Goal: Information Seeking & Learning: Learn about a topic

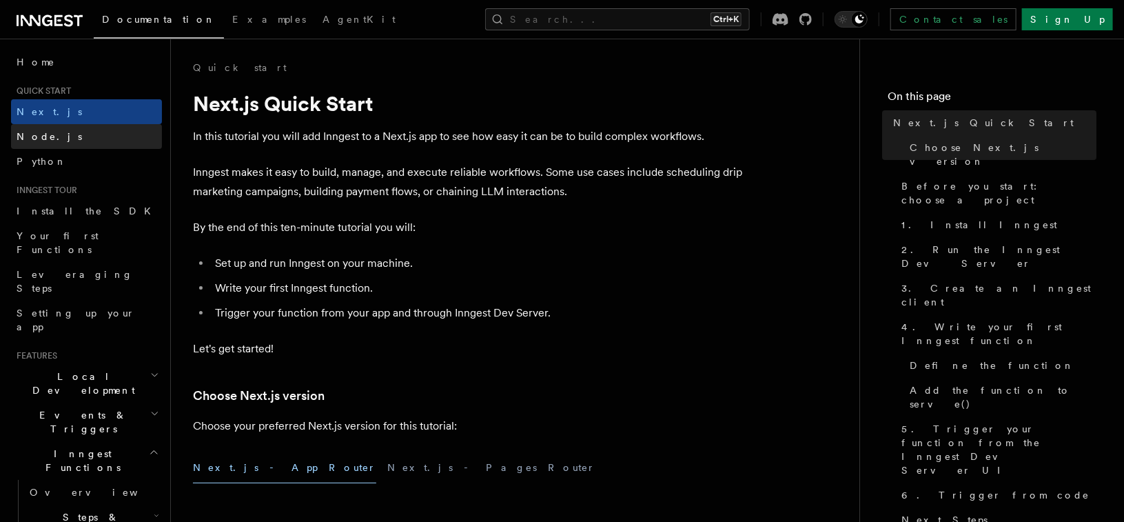
click at [98, 130] on link "Node.js" at bounding box center [86, 136] width 151 height 25
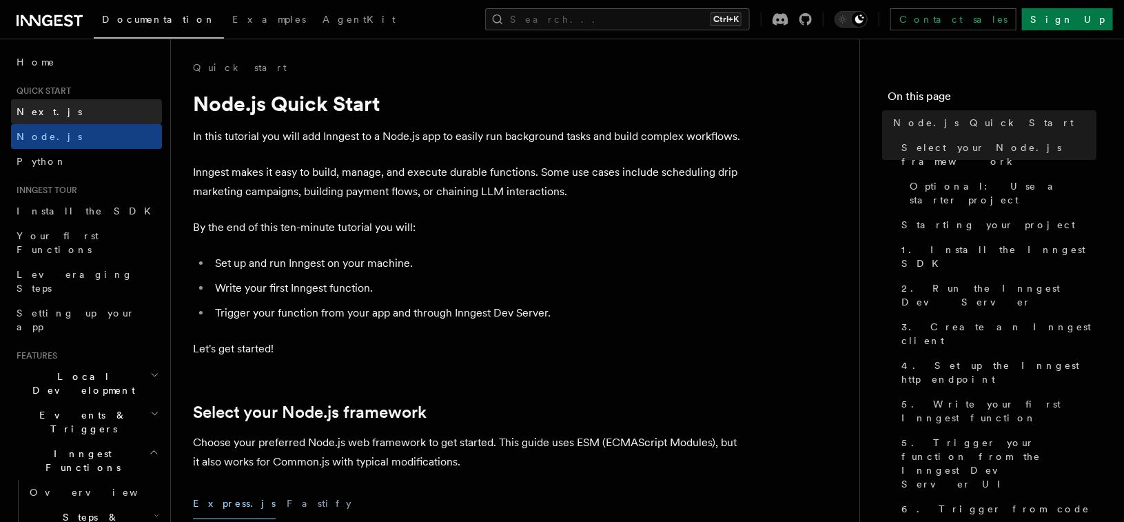
click at [116, 108] on link "Next.js" at bounding box center [86, 111] width 151 height 25
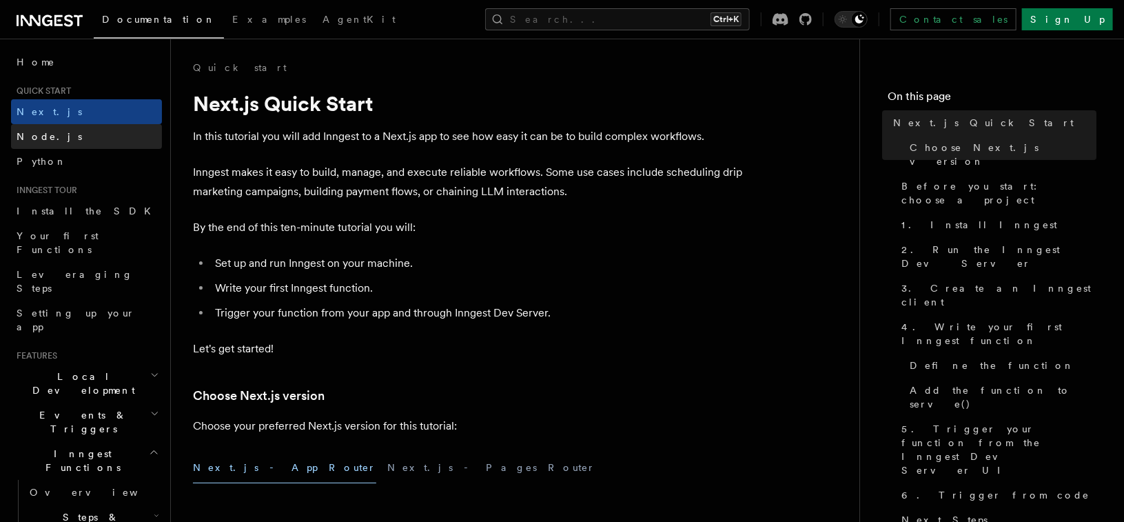
click at [103, 131] on link "Node.js" at bounding box center [86, 136] width 151 height 25
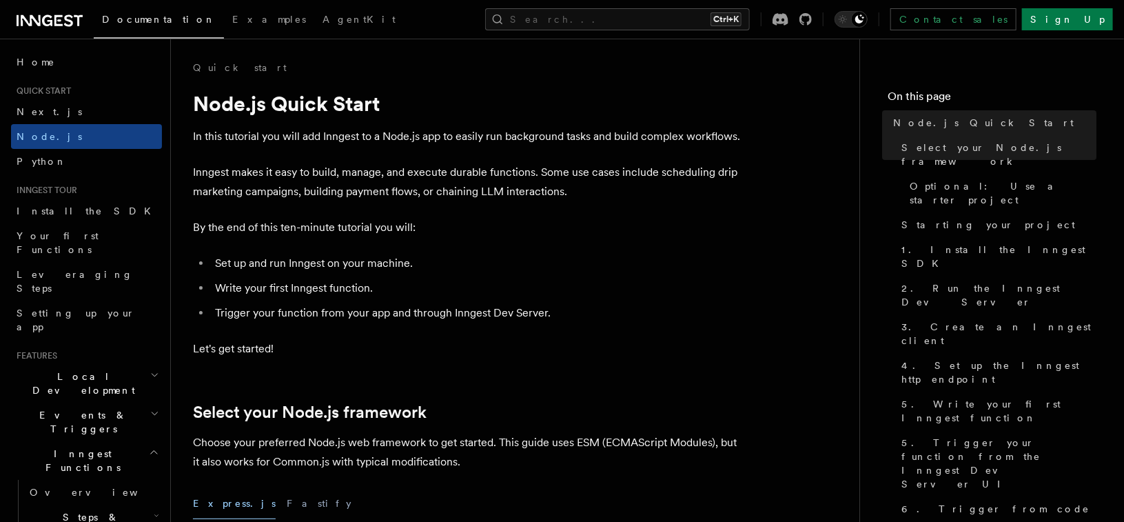
scroll to position [28, 0]
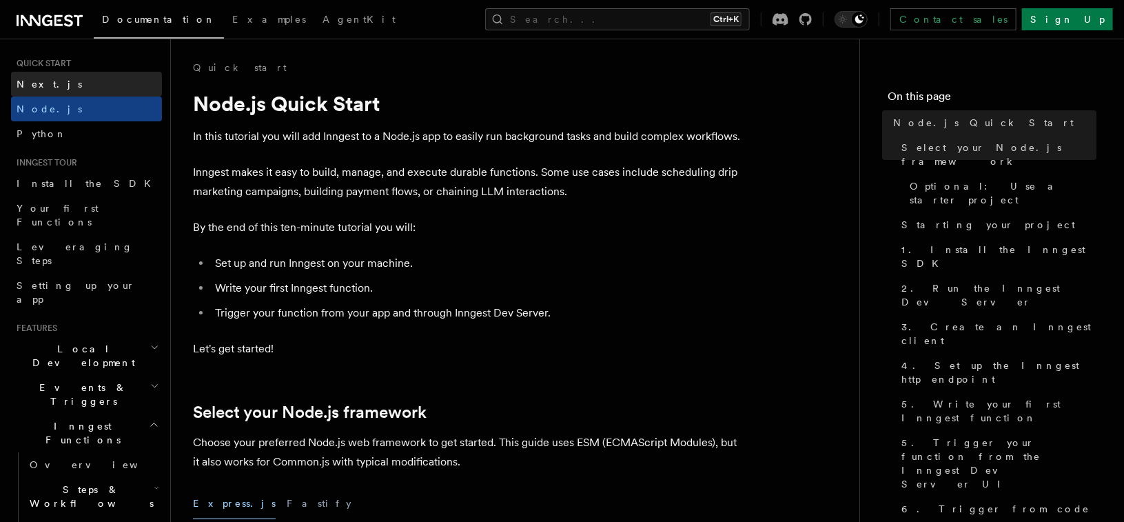
click at [97, 86] on link "Next.js" at bounding box center [86, 84] width 151 height 25
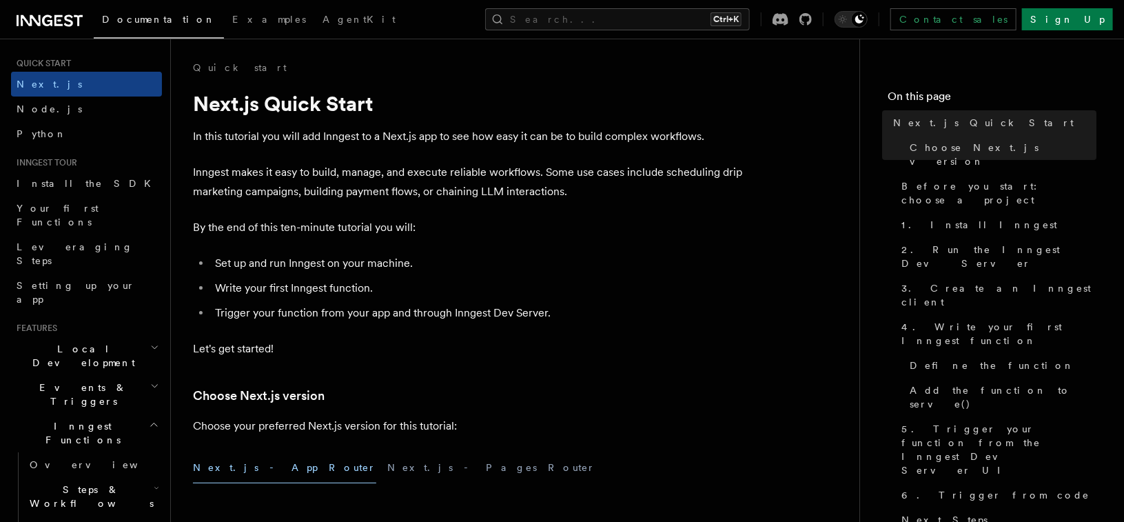
click at [530, 222] on p "By the end of this ten-minute tutorial you will:" at bounding box center [468, 227] width 551 height 19
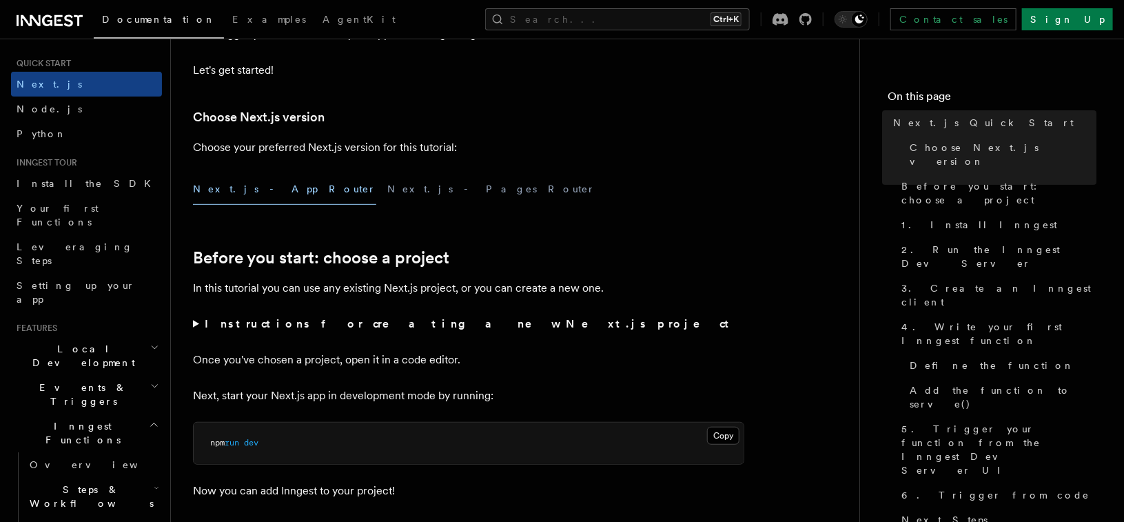
scroll to position [386, 0]
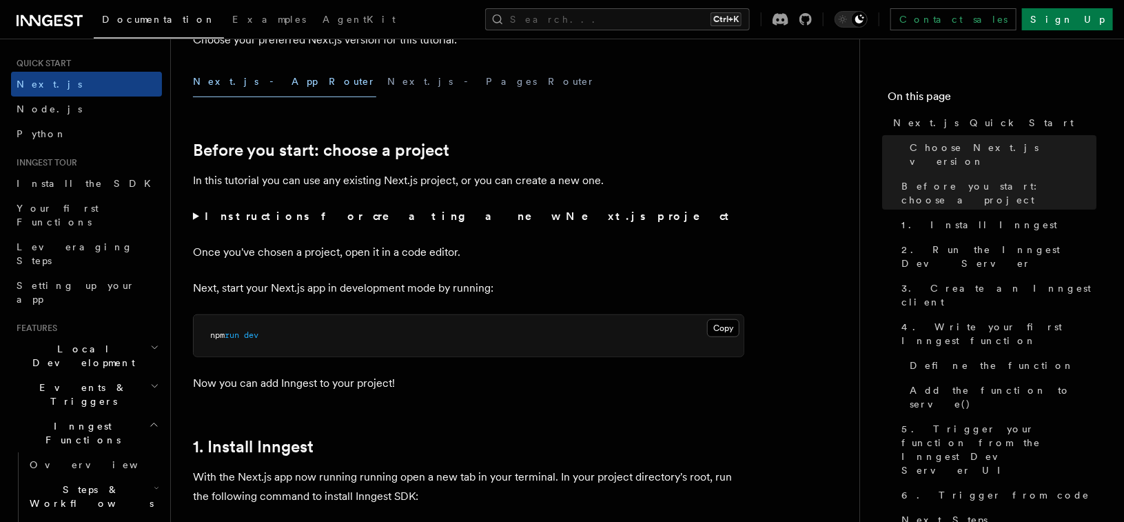
click at [356, 218] on strong "Instructions for creating a new Next.js project" at bounding box center [470, 216] width 530 height 13
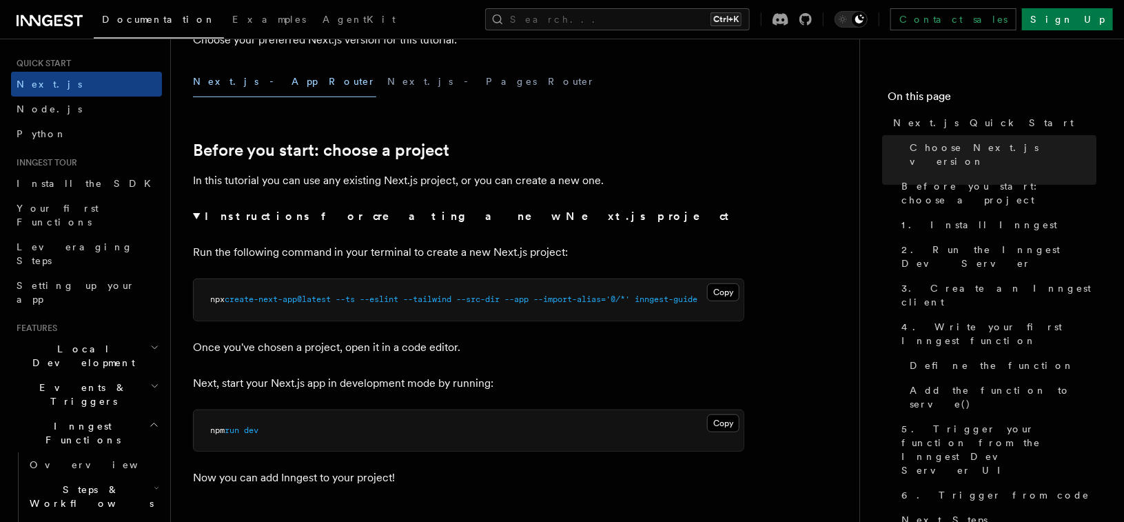
click at [291, 220] on strong "Instructions for creating a new Next.js project" at bounding box center [470, 216] width 530 height 13
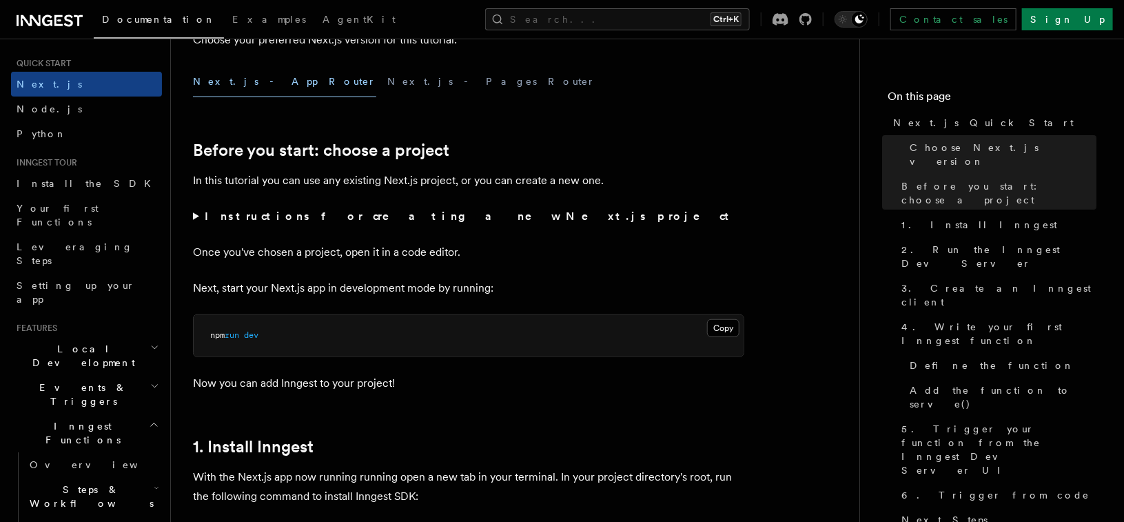
click at [291, 220] on strong "Instructions for creating a new Next.js project" at bounding box center [470, 216] width 530 height 13
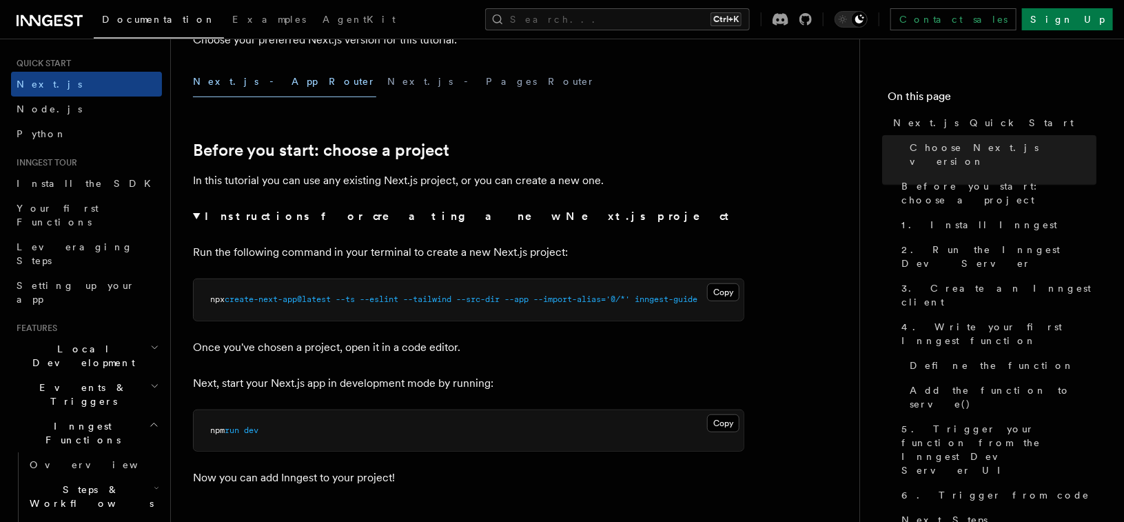
click at [291, 220] on strong "Instructions for creating a new Next.js project" at bounding box center [470, 216] width 530 height 13
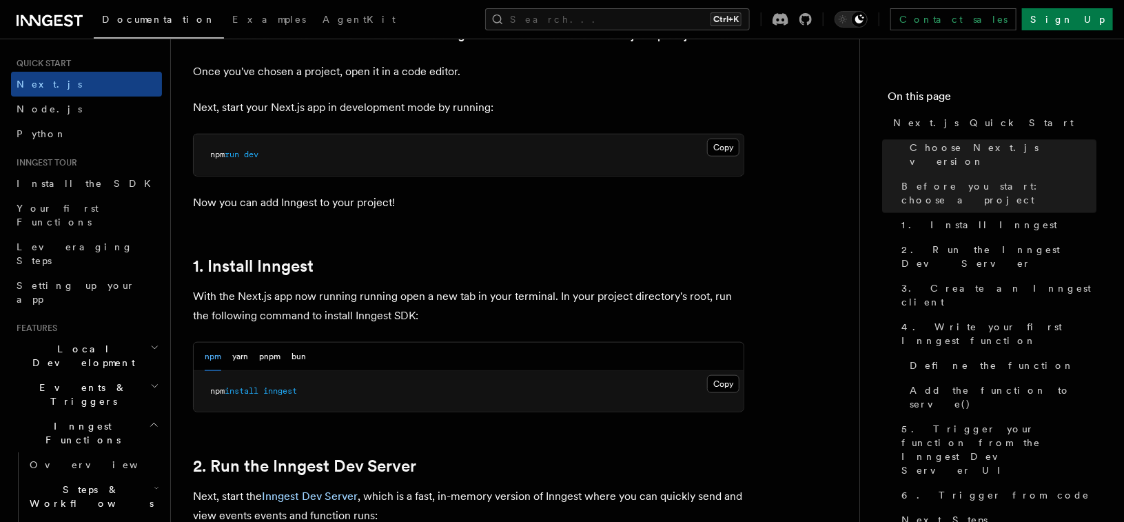
scroll to position [579, 0]
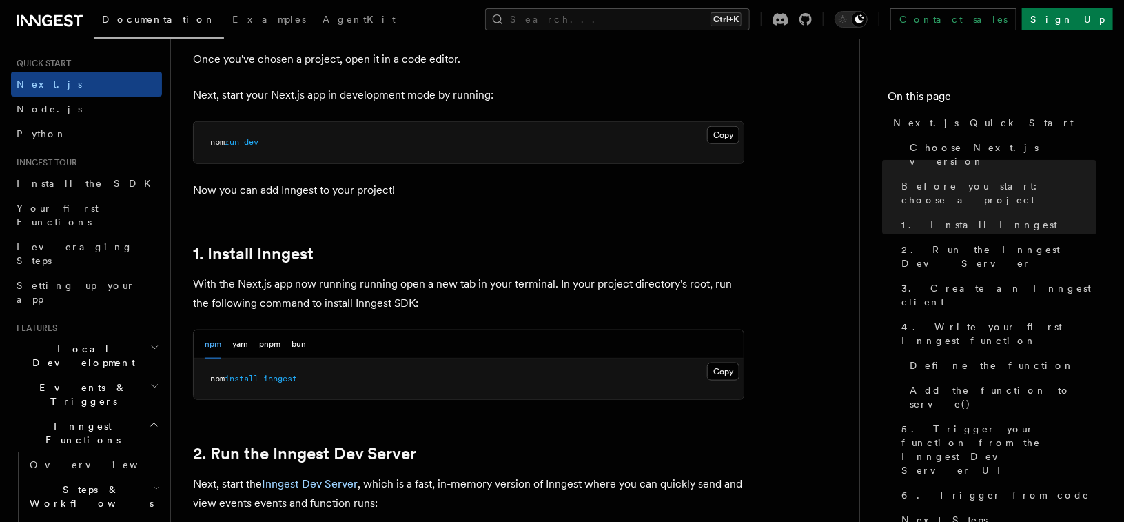
click at [93, 110] on link "Node.js" at bounding box center [86, 109] width 151 height 25
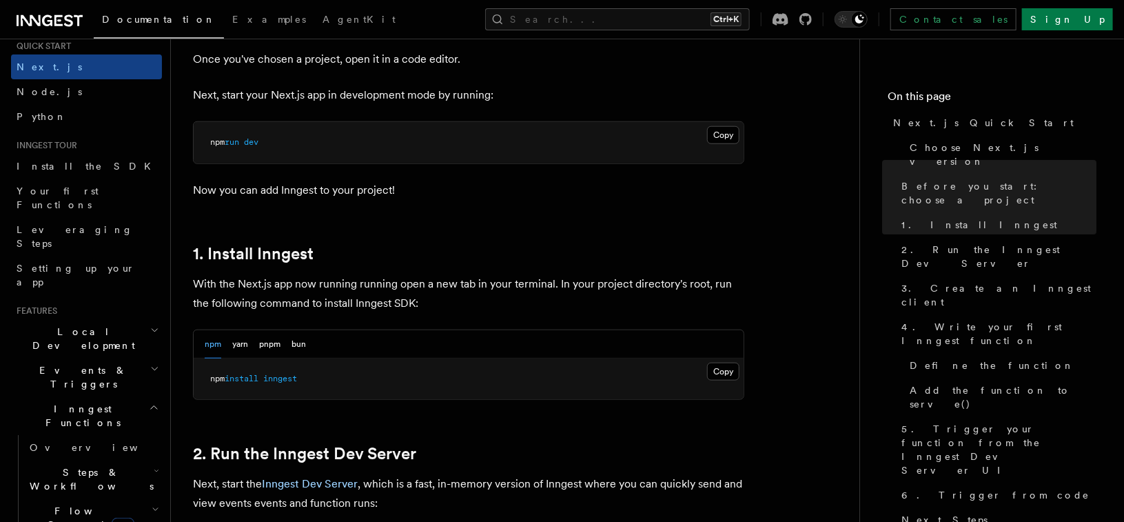
scroll to position [55, 0]
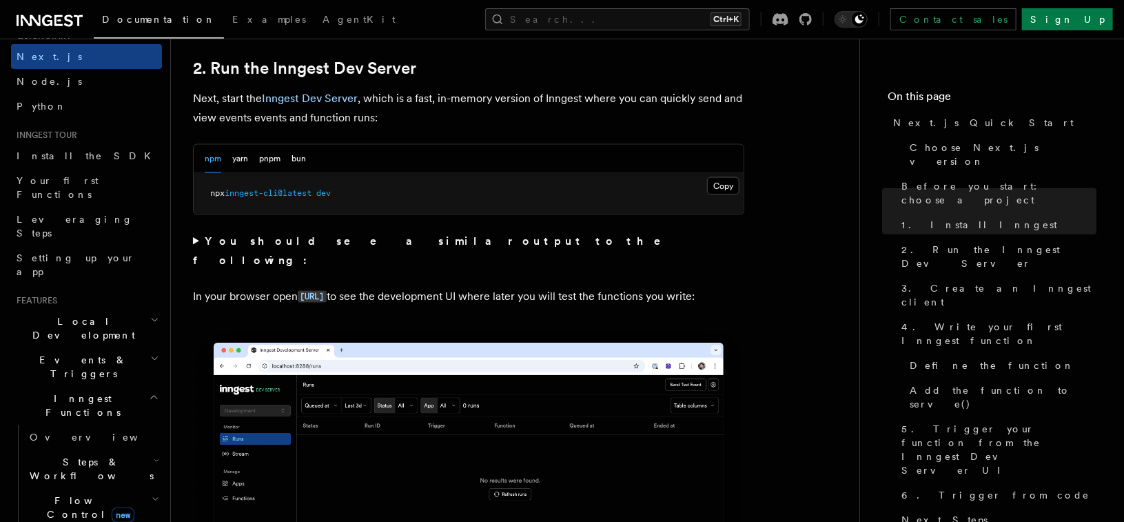
scroll to position [965, 0]
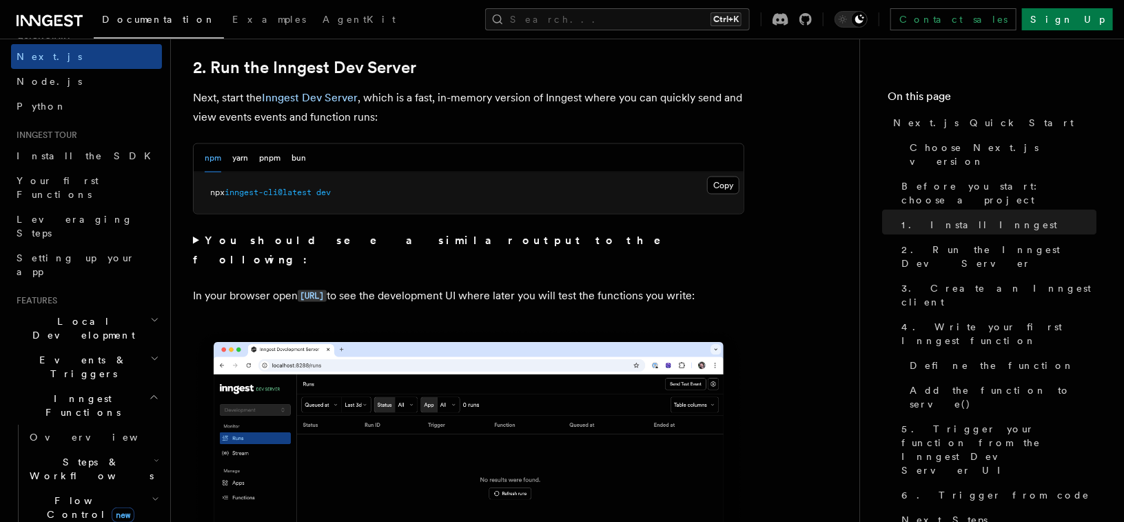
click at [199, 240] on summary "You should see a similar output to the following:" at bounding box center [468, 250] width 551 height 39
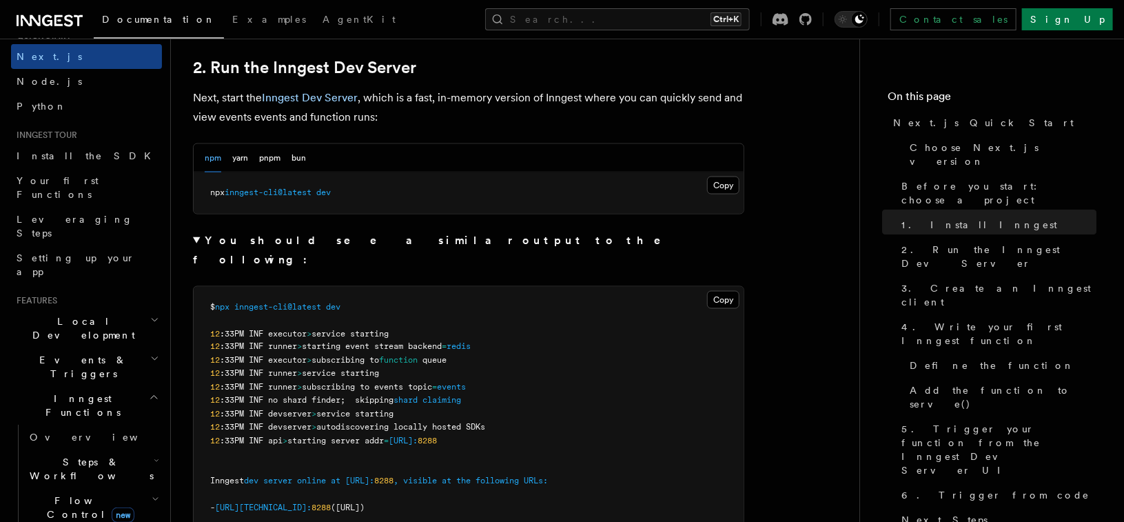
click at [199, 240] on summary "You should see a similar output to the following:" at bounding box center [468, 250] width 551 height 39
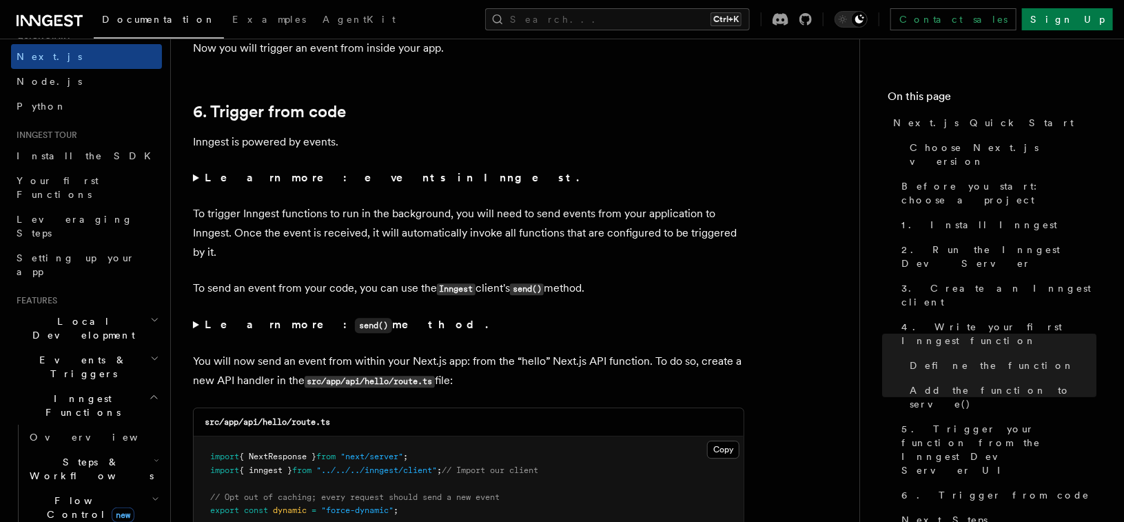
scroll to position [6949, 0]
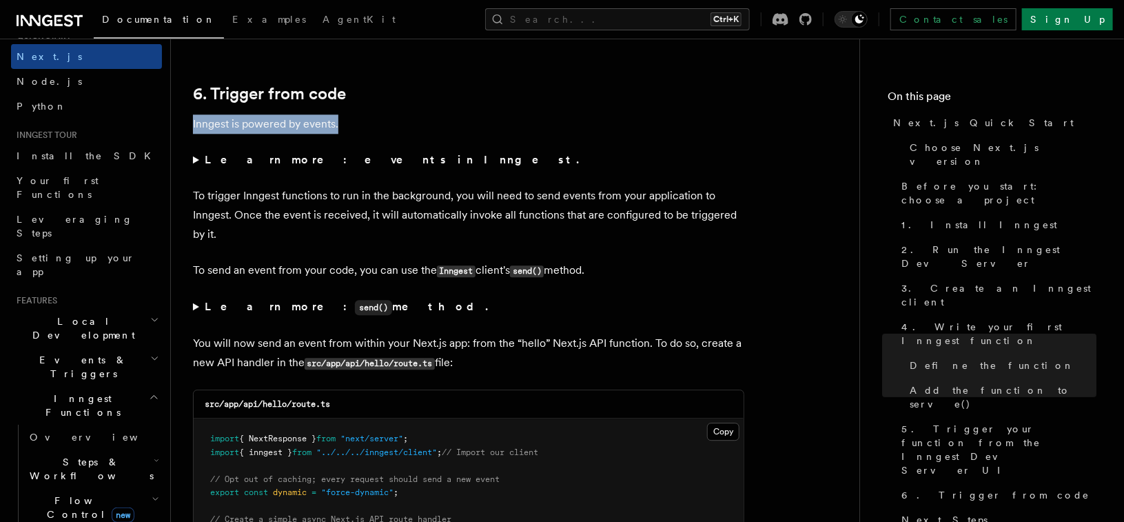
drag, startPoint x: 392, startPoint y: 119, endPoint x: 188, endPoint y: 114, distance: 204.1
click at [268, 134] on img at bounding box center [265, 138] width 16 height 16
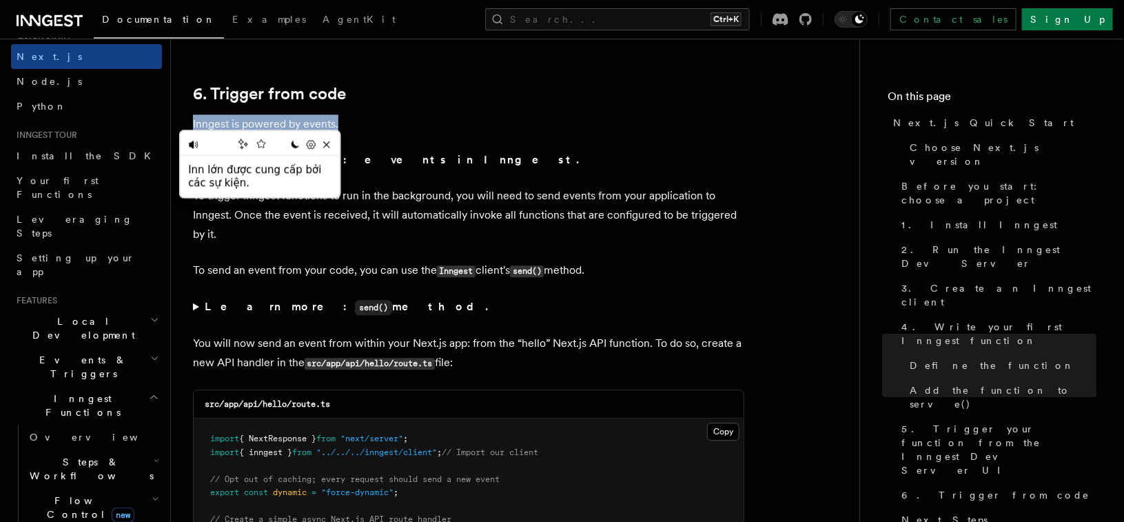
click at [382, 116] on p "Inngest is powered by events." at bounding box center [468, 123] width 551 height 19
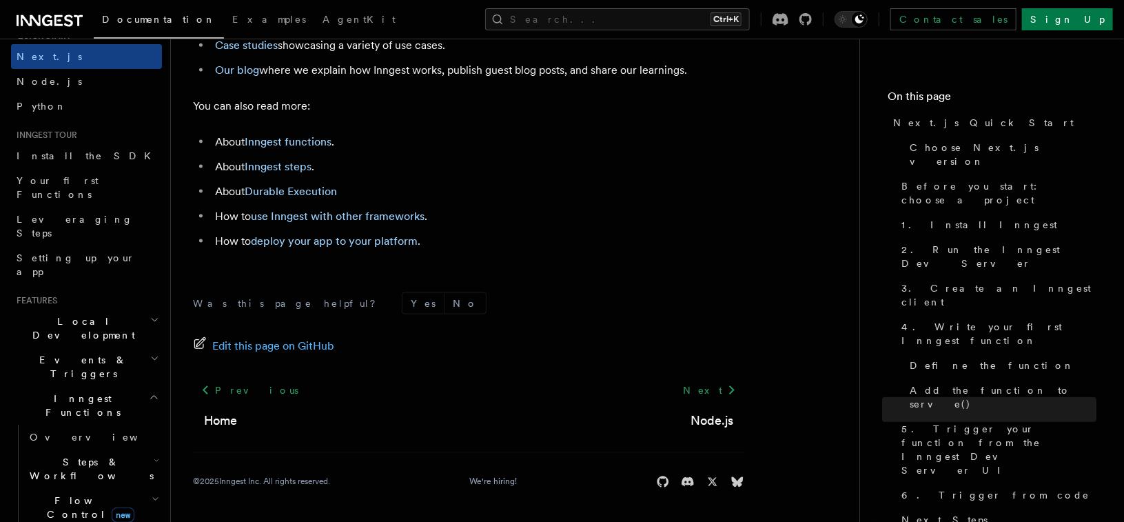
scroll to position [8759, 0]
click at [625, 22] on button "Search... Ctrl+K" at bounding box center [617, 19] width 265 height 22
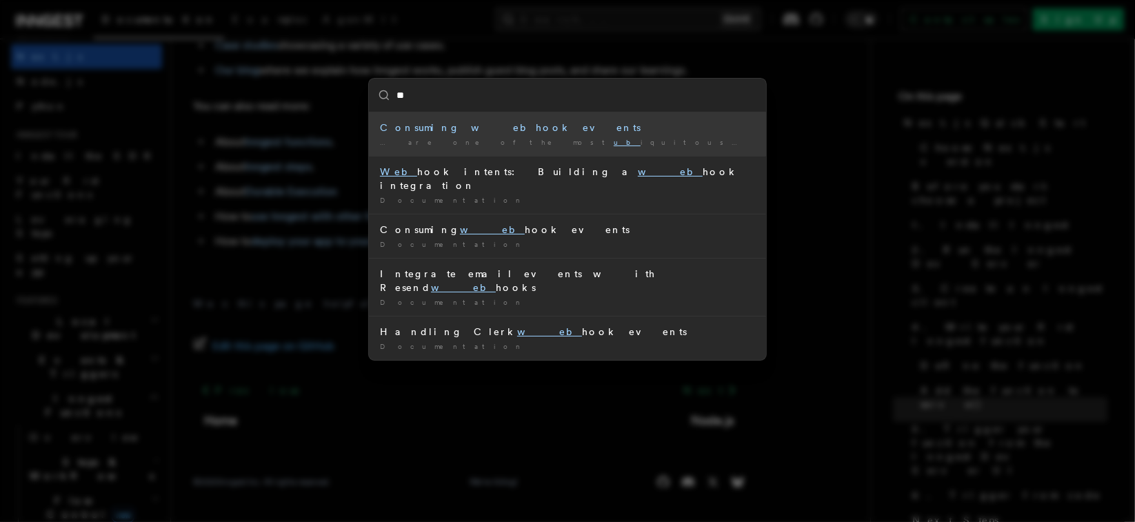
type input "*"
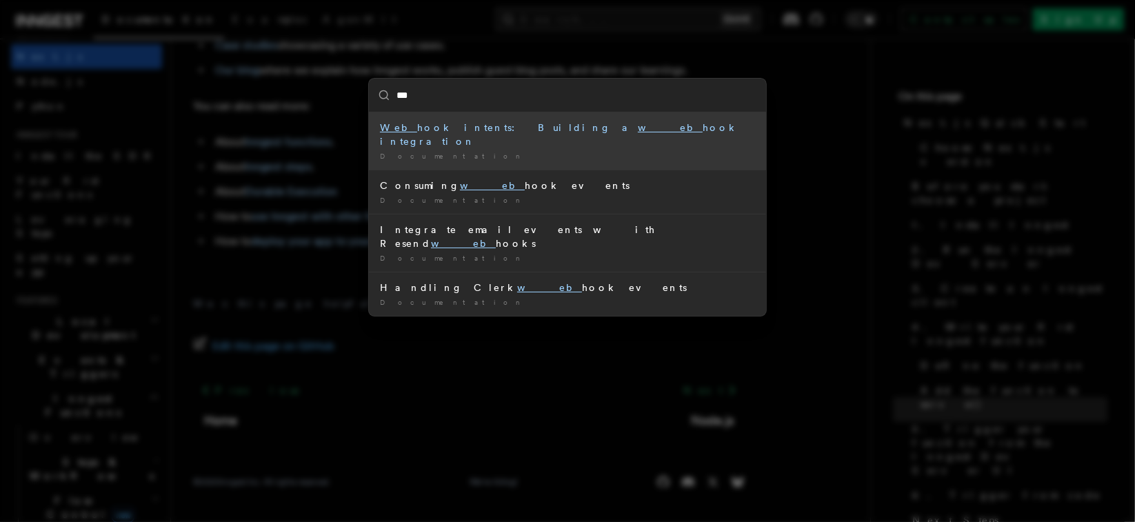
type input "****"
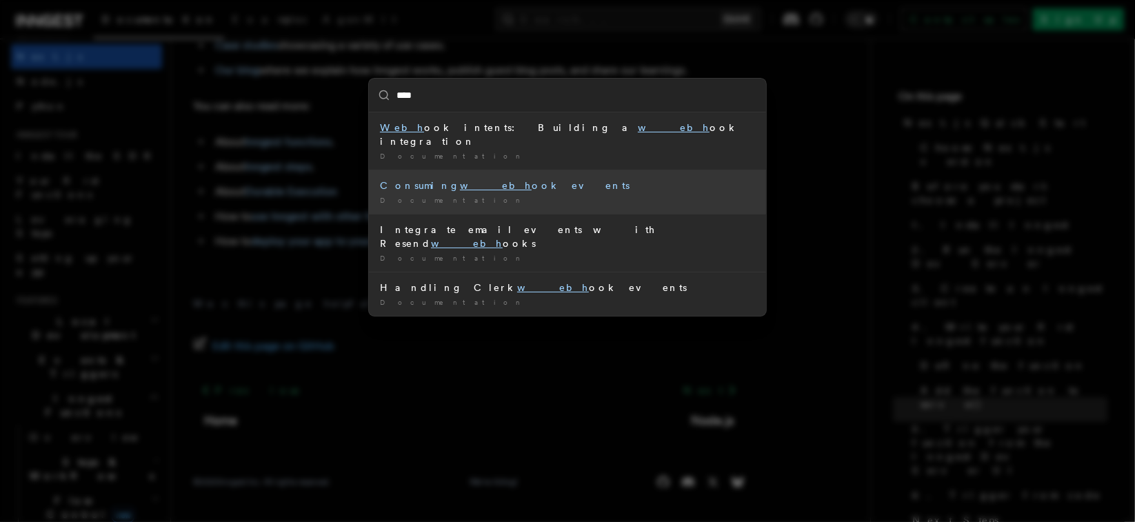
click at [515, 179] on div "Consuming webh ook events" at bounding box center [567, 186] width 375 height 14
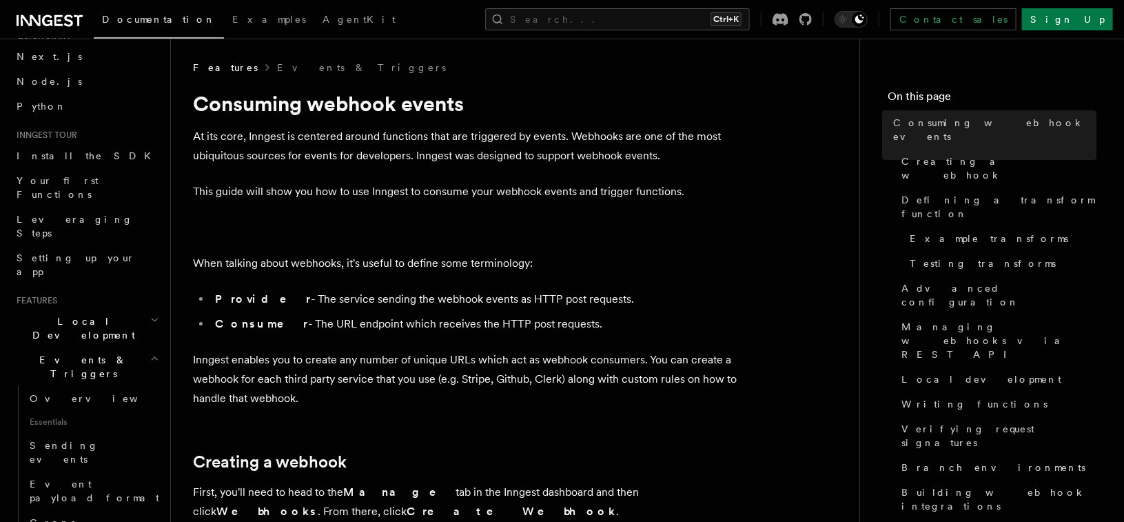
click at [205, 159] on p "At its core, Inngest is centered around functions that are triggered by events.…" at bounding box center [468, 146] width 551 height 39
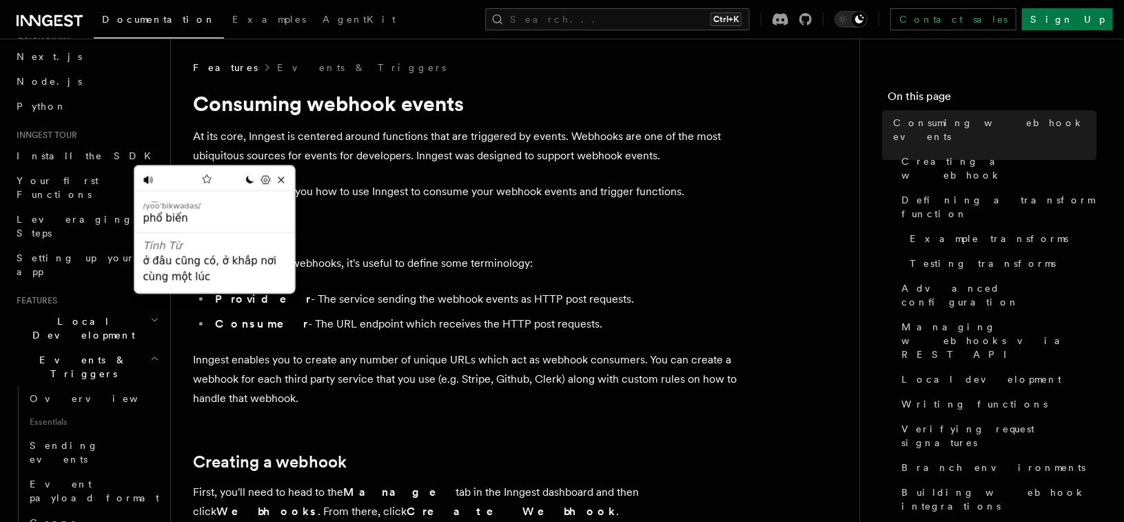
click at [350, 114] on h1 "Consuming webhook events" at bounding box center [468, 103] width 551 height 25
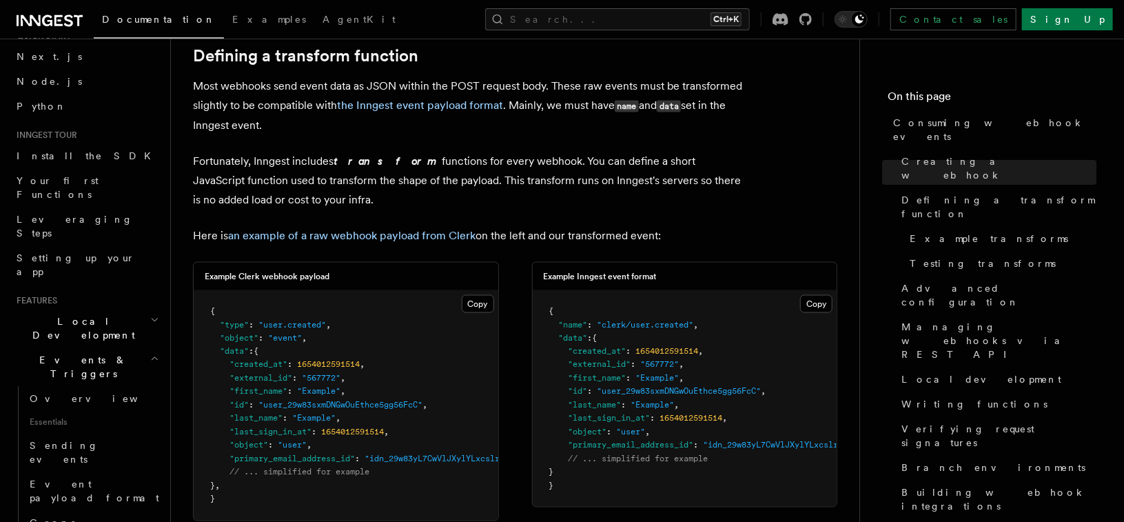
scroll to position [938, 0]
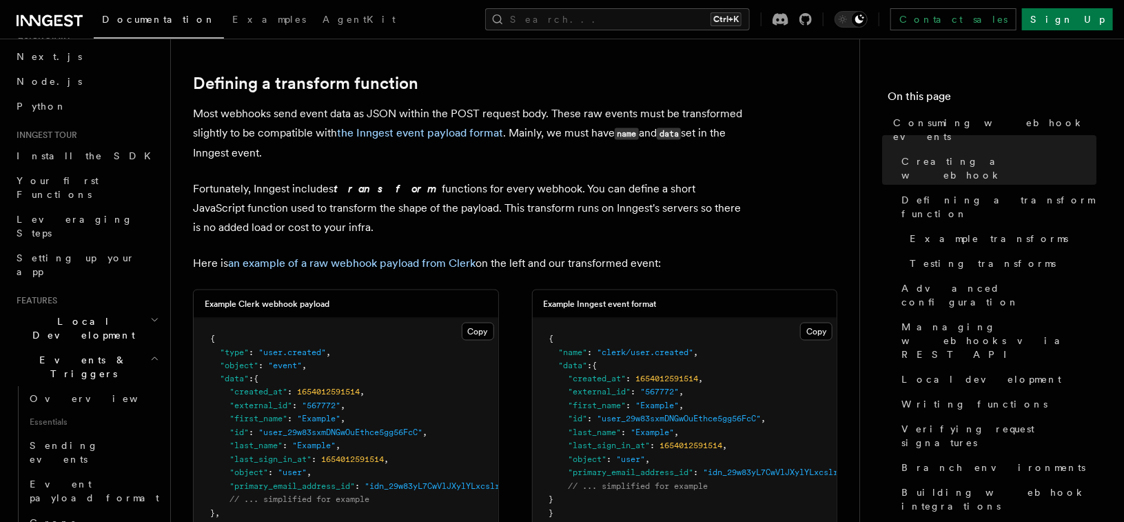
click at [265, 229] on p "Fortunately, Inngest includes transform functions for every webhook. You can de…" at bounding box center [468, 208] width 551 height 58
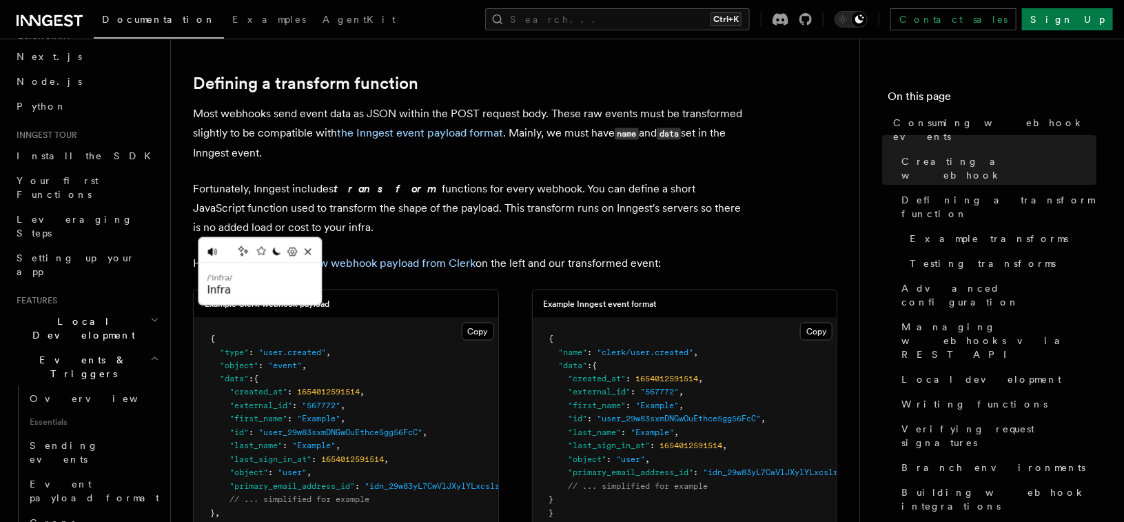
click at [396, 219] on p "Fortunately, Inngest includes transform functions for every webhook. You can de…" at bounding box center [468, 208] width 551 height 58
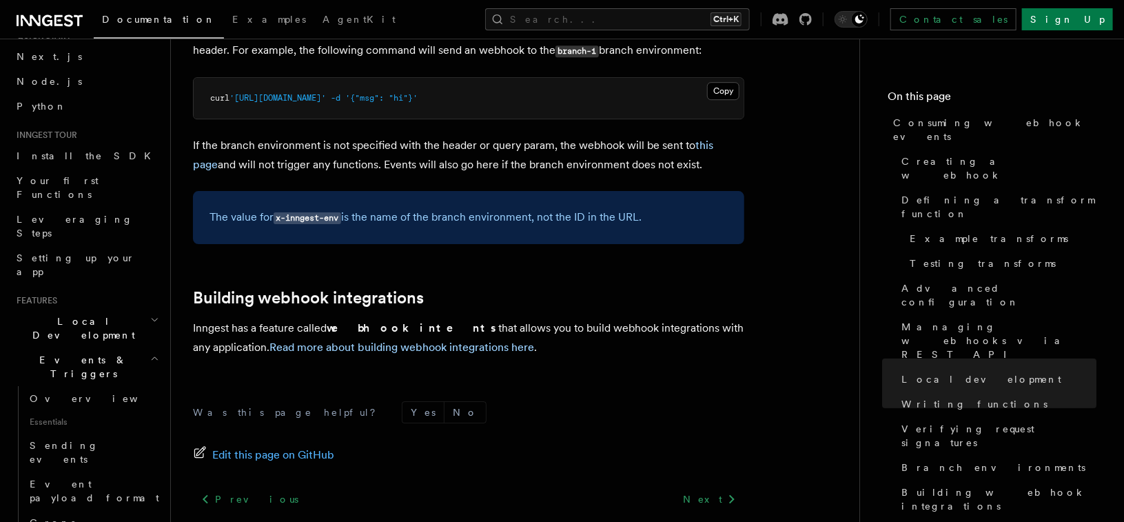
scroll to position [4761, 0]
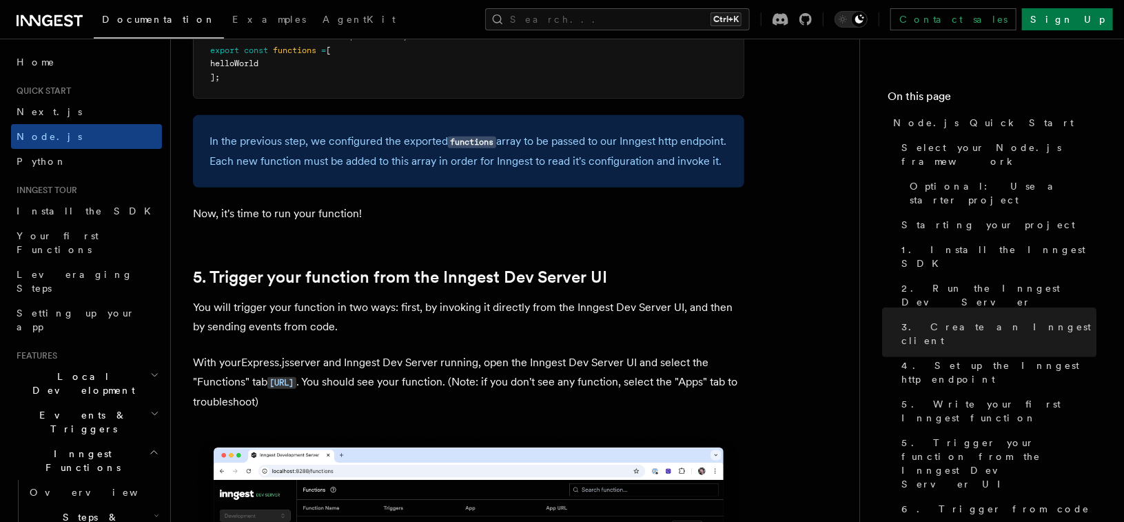
scroll to position [3061, 0]
